Goal: Task Accomplishment & Management: Complete application form

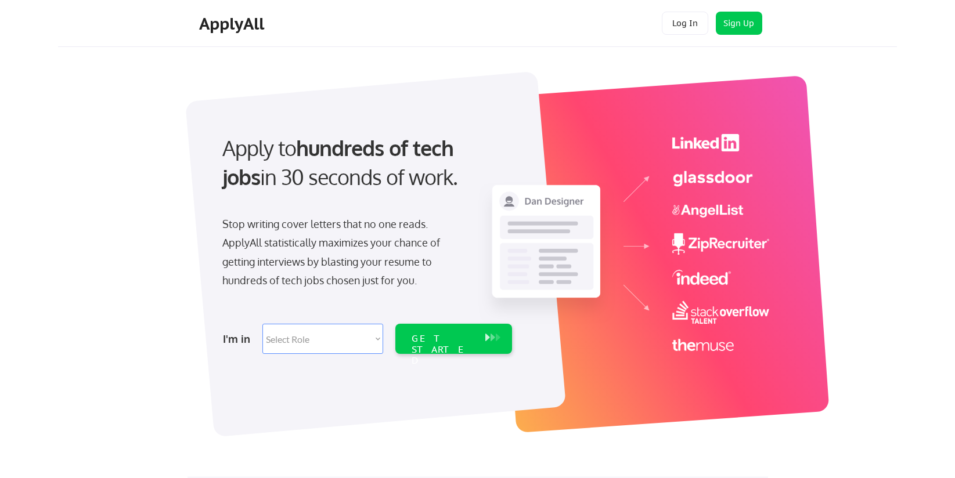
click at [167, 165] on div "Apply to hundreds of tech jobs in 30 seconds of work. Stop writing cover letter…" at bounding box center [489, 248] width 816 height 384
click at [353, 340] on select "Select Role Software Engineering Product Management Customer Success Sales UI/U…" at bounding box center [322, 339] width 121 height 30
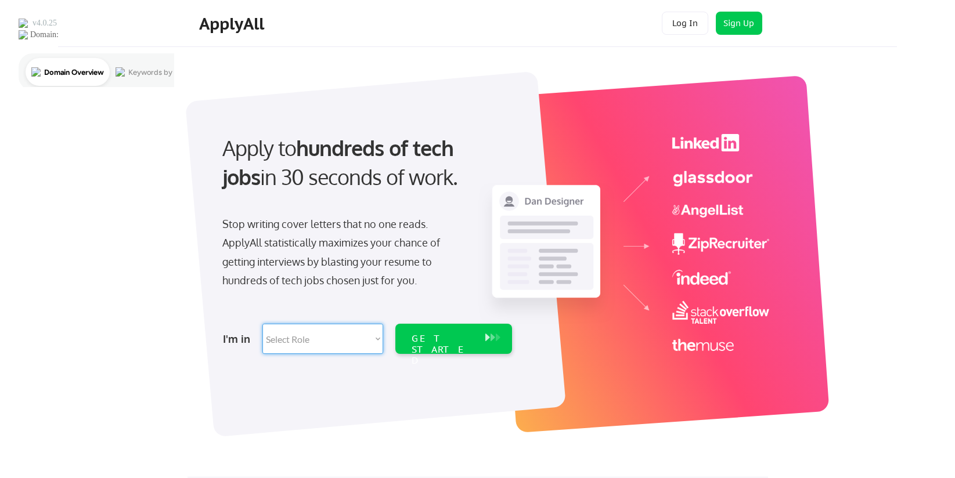
select select ""sales0""
click at [441, 336] on div "GET STARTED" at bounding box center [443, 350] width 62 height 34
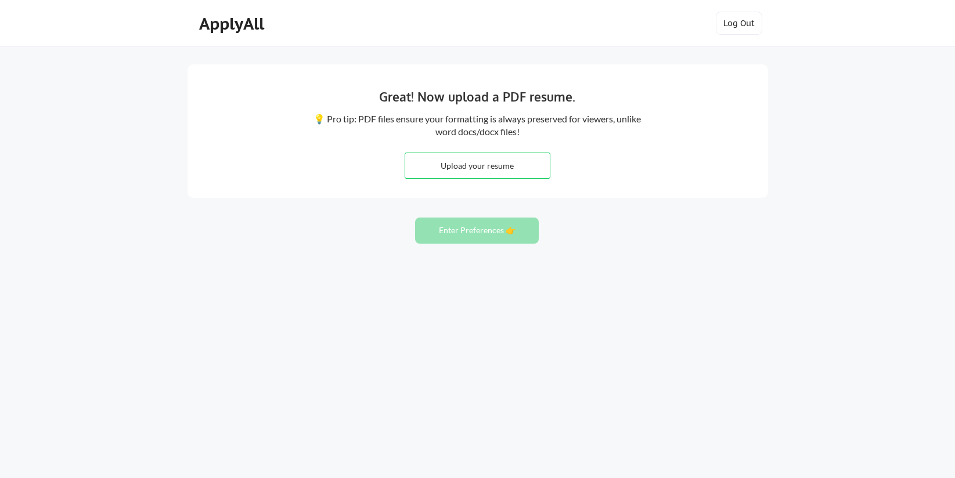
click at [478, 160] on input "file" at bounding box center [477, 165] width 145 height 25
type input "C:\fakepath\Resume - Ian Krohnfeldt - 8.18.25.pdf"
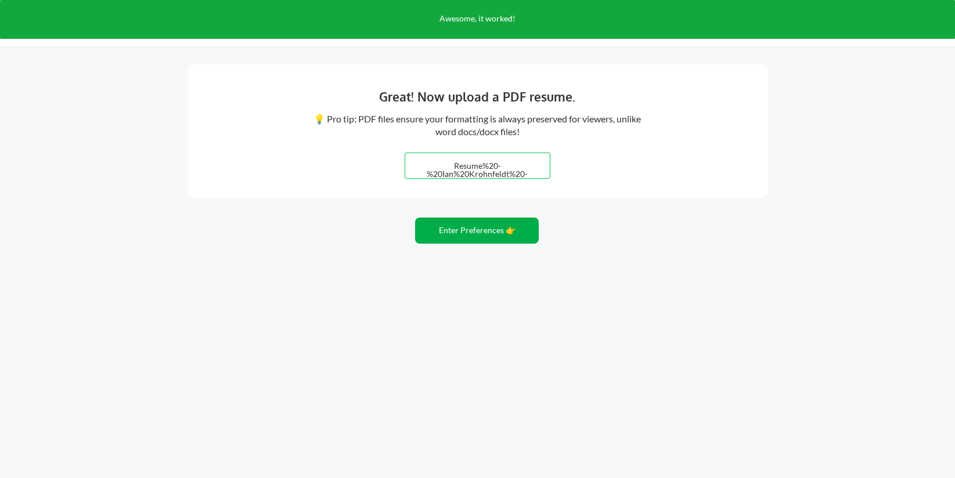
click at [476, 234] on button "Enter Preferences 👉" at bounding box center [477, 231] width 124 height 26
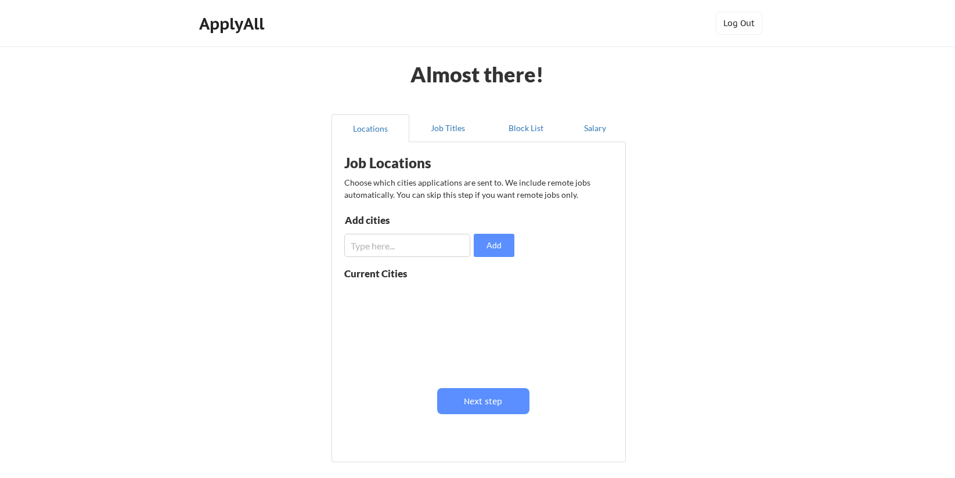
click at [376, 244] on input "input" at bounding box center [407, 245] width 126 height 23
click at [430, 249] on input "input" at bounding box center [407, 245] width 126 height 23
click at [398, 247] on input "input" at bounding box center [407, 245] width 126 height 23
type input "r"
type input "l"
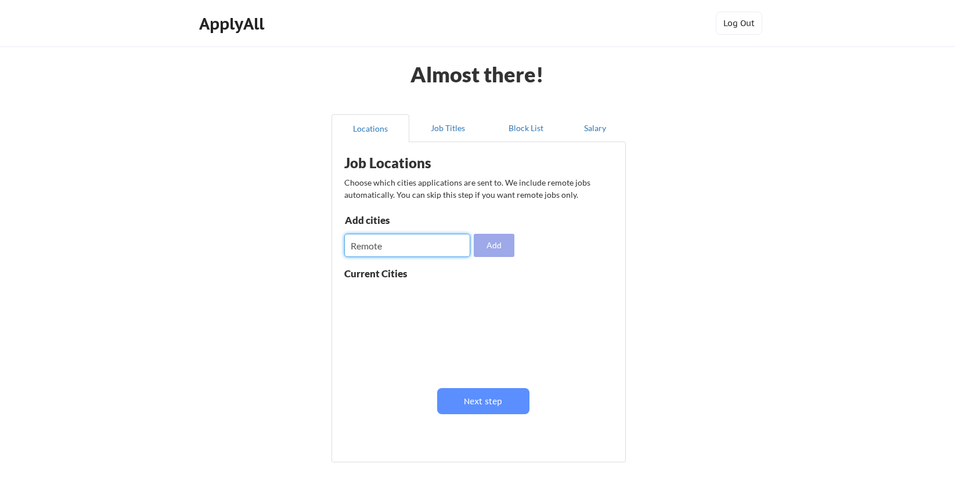
type input "Remote"
click at [498, 251] on button "Add" at bounding box center [494, 245] width 41 height 23
click at [397, 248] on input "input" at bounding box center [407, 245] width 126 height 23
type input "Los Angeles"
click at [487, 252] on button "Add" at bounding box center [494, 245] width 41 height 23
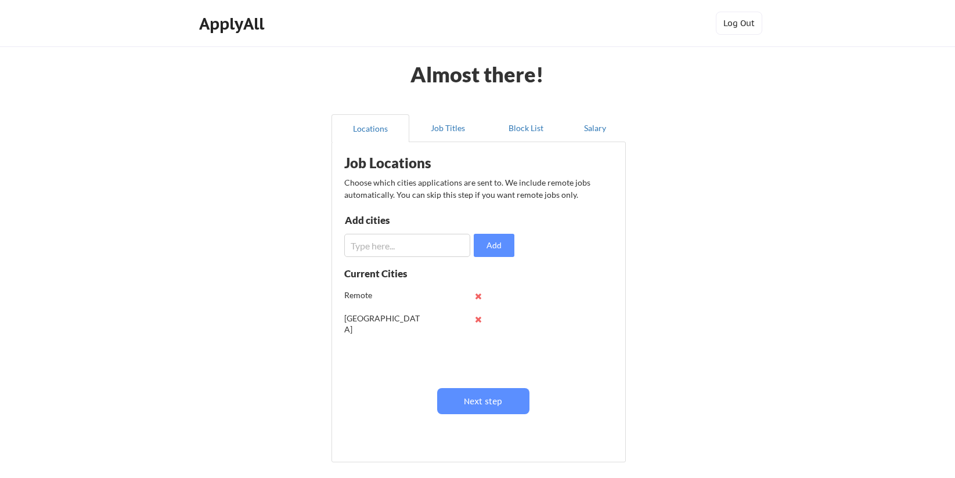
click at [399, 243] on input "input" at bounding box center [407, 245] width 126 height 23
type input "Newport Beach"
click at [483, 244] on button "Add" at bounding box center [494, 245] width 41 height 23
click at [489, 411] on button "Next step" at bounding box center [483, 401] width 92 height 26
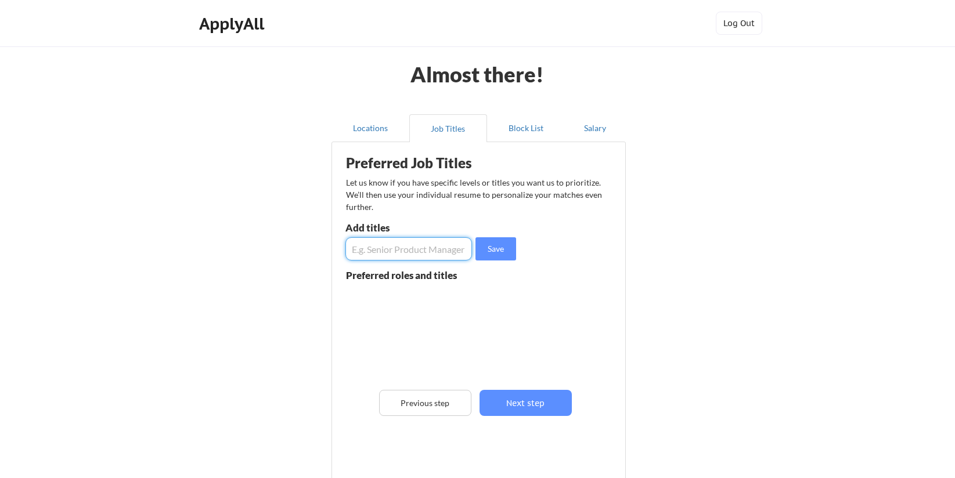
click at [415, 250] on input "input" at bounding box center [408, 248] width 127 height 23
type input "Account Manager"
click at [492, 253] on button "Save" at bounding box center [496, 248] width 41 height 23
click at [408, 250] on input "input" at bounding box center [408, 248] width 127 height 23
type input "Senior Account Manager"
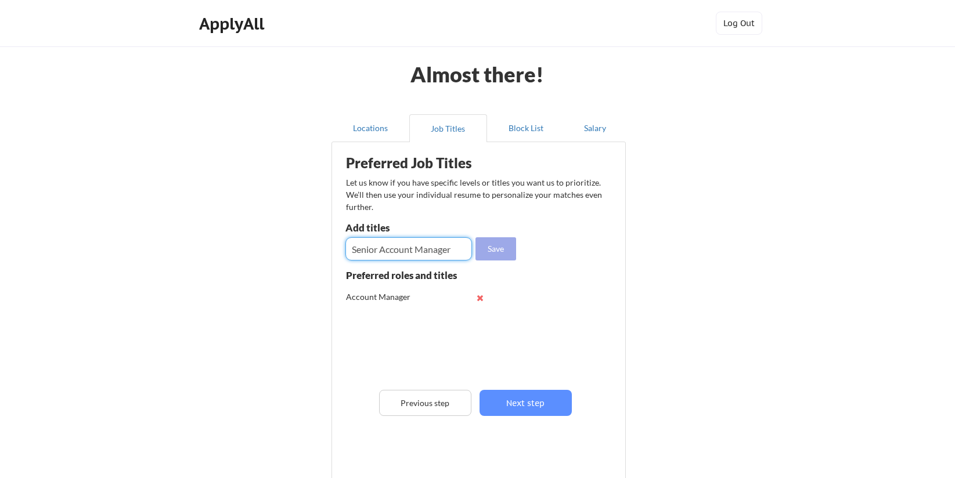
click at [489, 251] on button "Save" at bounding box center [496, 248] width 41 height 23
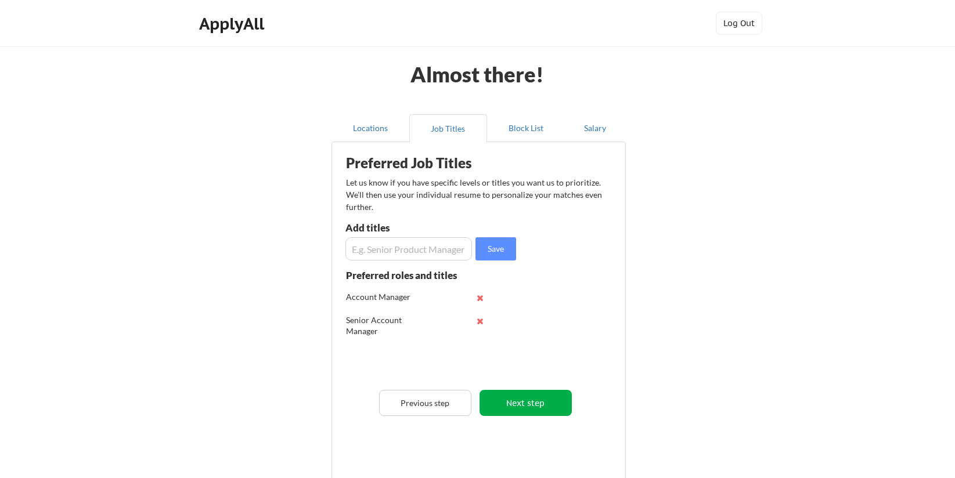
click at [511, 415] on button "Next step" at bounding box center [526, 403] width 92 height 26
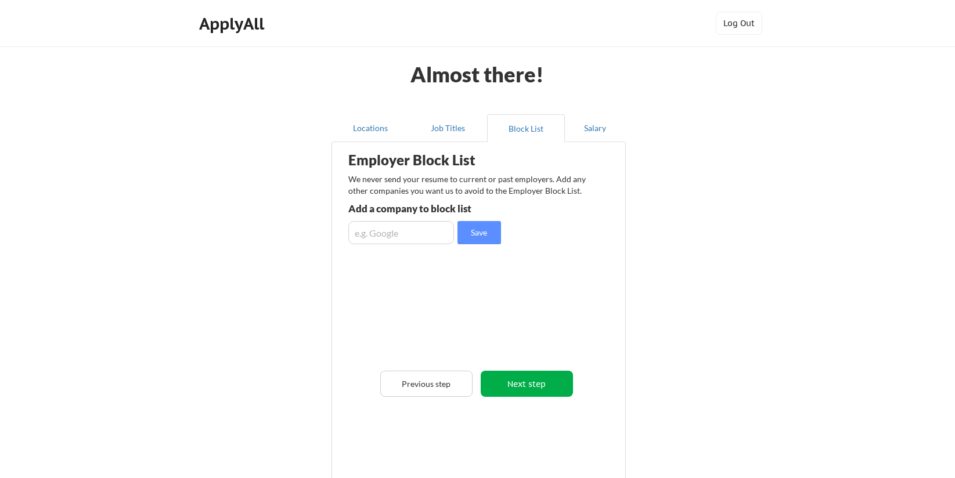
click at [509, 382] on button "Next step" at bounding box center [527, 384] width 92 height 26
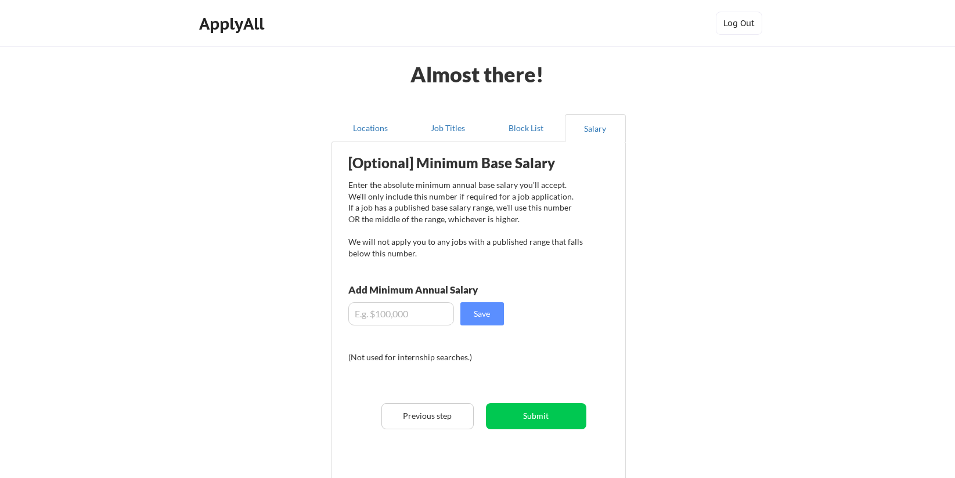
click at [400, 312] on input "input" at bounding box center [401, 313] width 106 height 23
type input "$120,000"
click at [469, 314] on button "Save" at bounding box center [482, 313] width 44 height 23
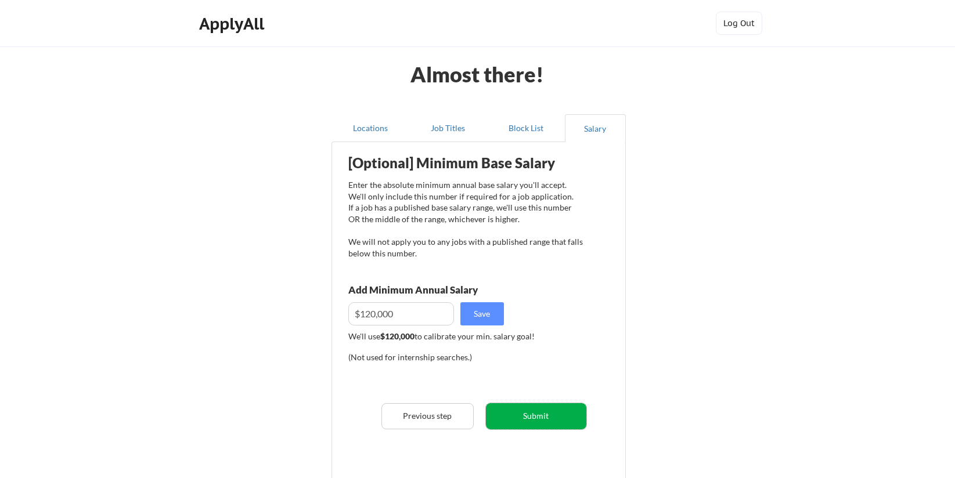
click at [537, 410] on button "Submit" at bounding box center [536, 417] width 100 height 26
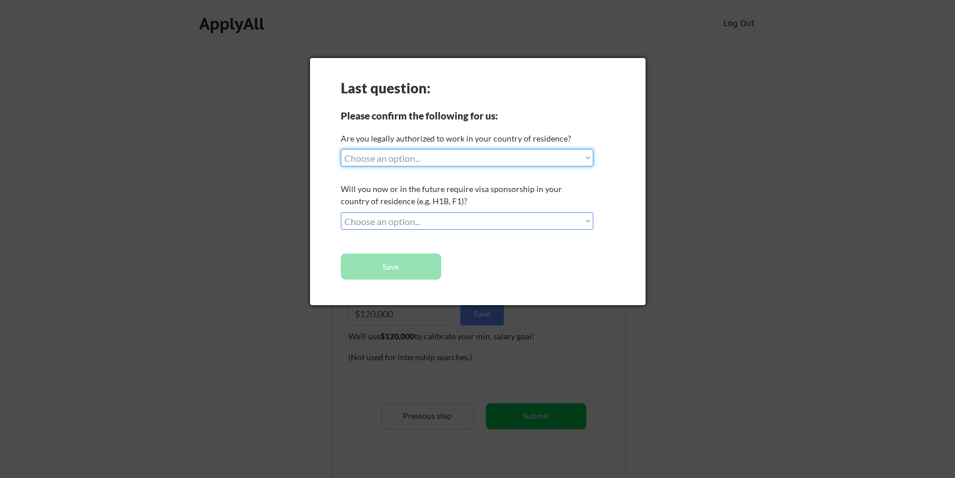
click at [427, 158] on select "Choose an option... Yes, I am a US Citizen Yes, I am a Canadian Citizen Yes, I …" at bounding box center [467, 157] width 253 height 17
select select ""yes__i_am_a_us_citizen""
click at [434, 222] on select "Choose an option... No, I will not need sponsorship Yes, I will need sponsorship" at bounding box center [467, 220] width 253 height 17
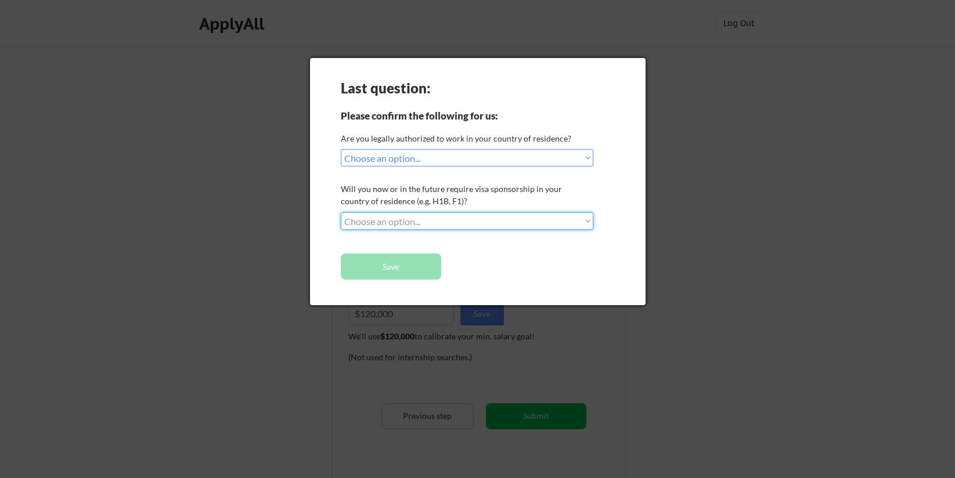
select select ""no__i_will_not_need_sponsorship""
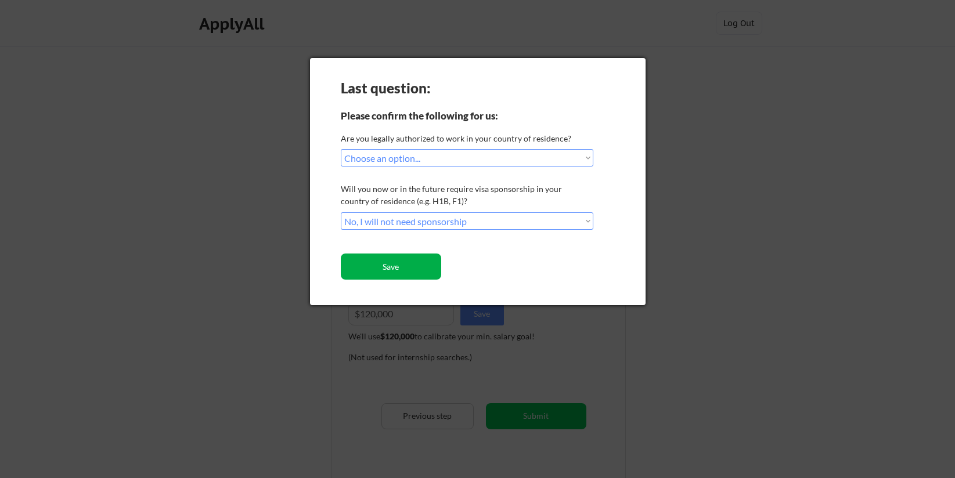
click at [389, 268] on button "Save" at bounding box center [391, 267] width 100 height 26
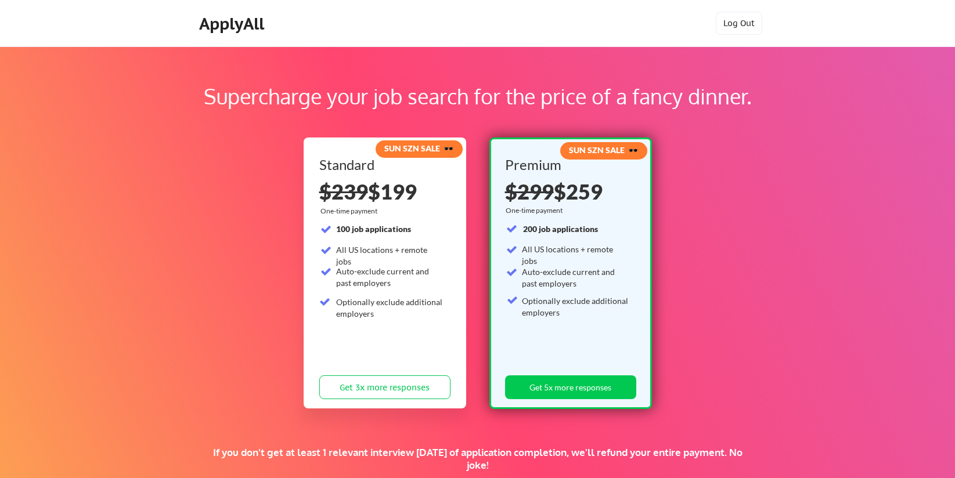
click at [474, 189] on div "SUN SZN SALE 🕶️ Standard $239 $199 One-time payment 100 job applications All US…" at bounding box center [478, 273] width 348 height 282
click at [476, 272] on div "SUN SZN SALE 🕶️ Standard $239 $199 One-time payment 100 job applications All US…" at bounding box center [478, 273] width 348 height 282
